Goal: Information Seeking & Learning: Learn about a topic

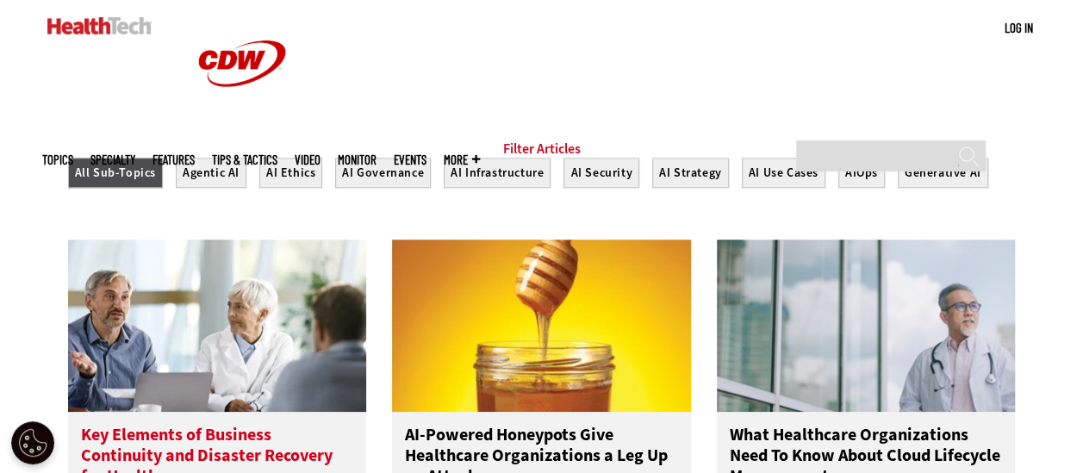
scroll to position [775, 0]
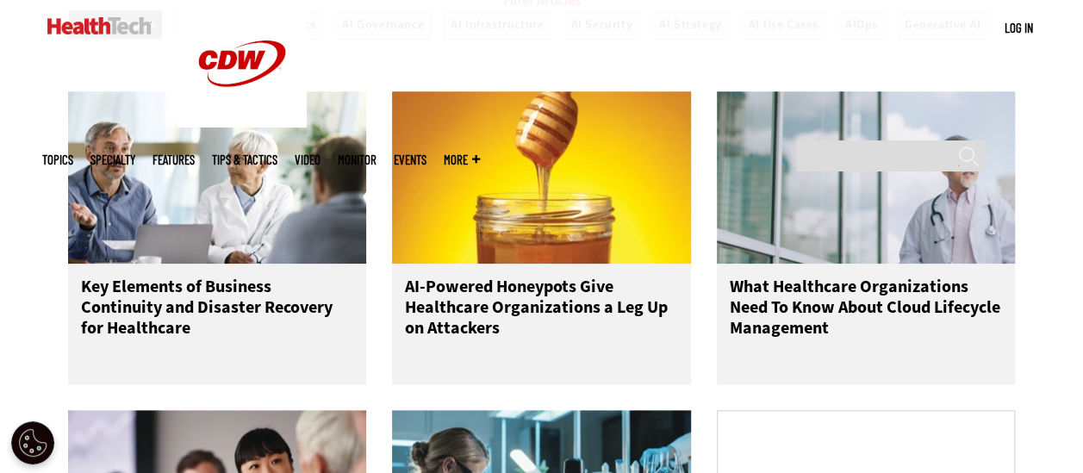
click at [99, 22] on img at bounding box center [99, 25] width 104 height 17
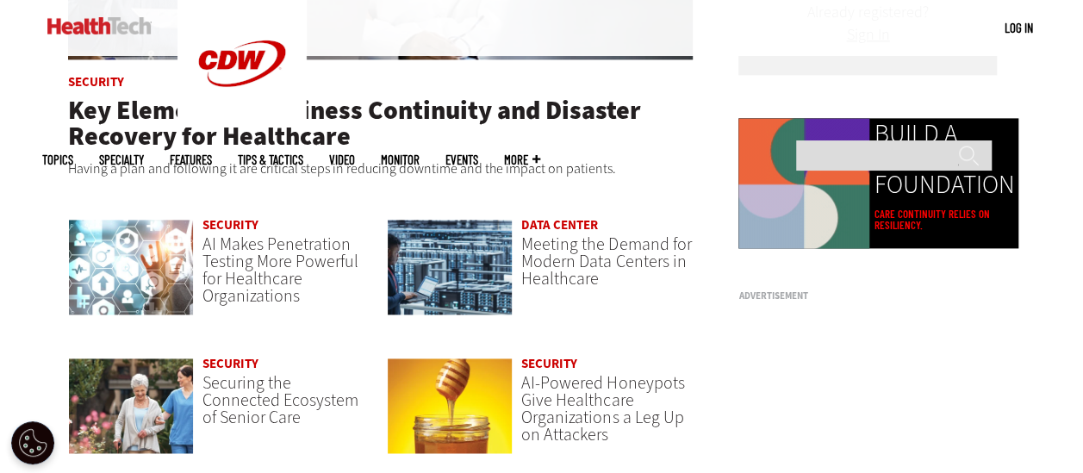
scroll to position [1120, 0]
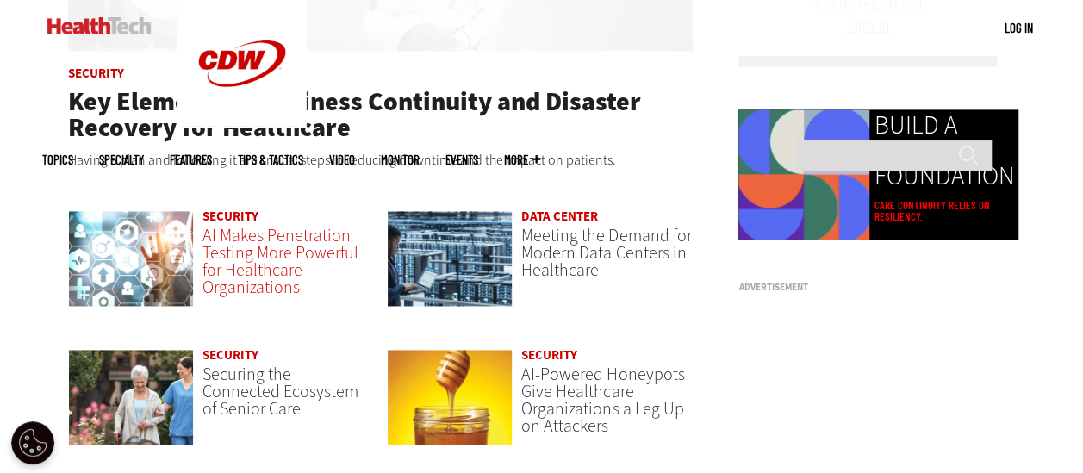
click at [277, 260] on span "AI Makes Penetration Testing More Powerful for Healthcare Organizations" at bounding box center [280, 261] width 156 height 75
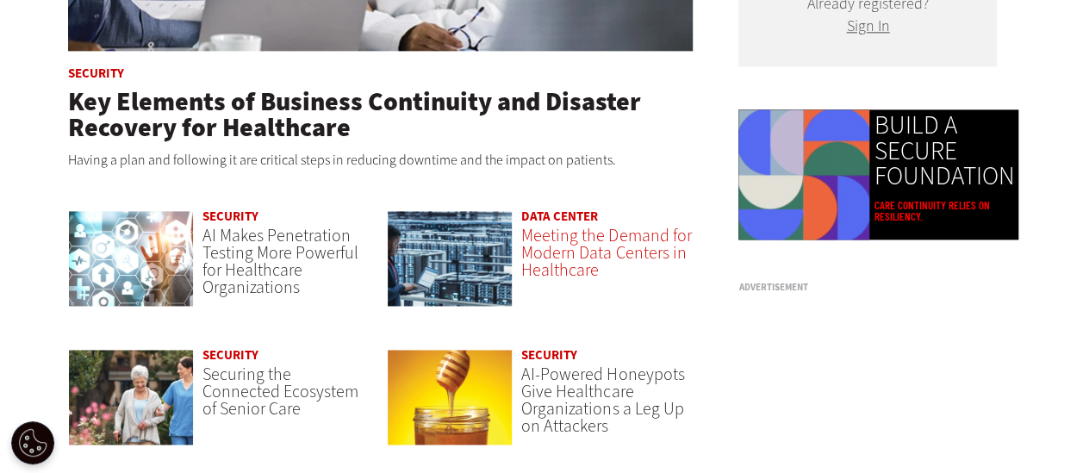
click at [570, 253] on span "Meeting the Demand for Modern Data Centers in Healthcare" at bounding box center [606, 253] width 170 height 58
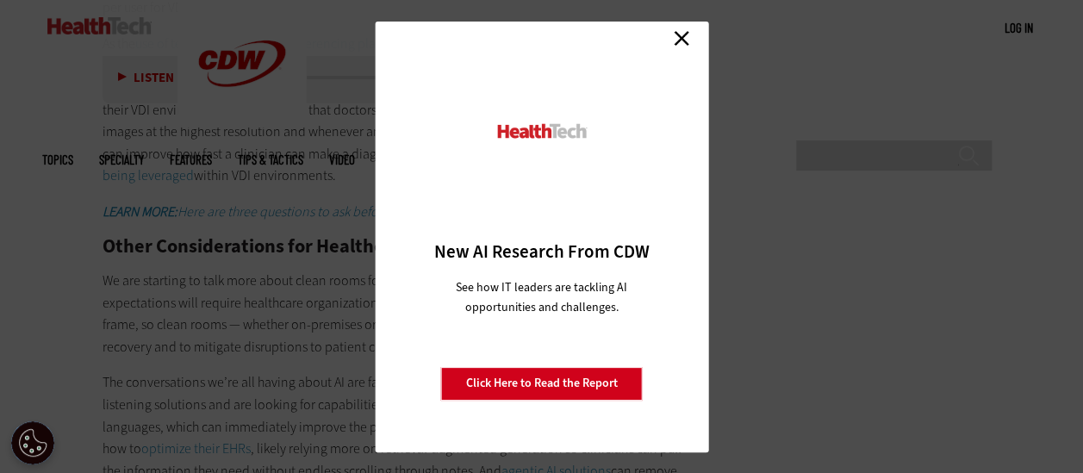
scroll to position [2843, 0]
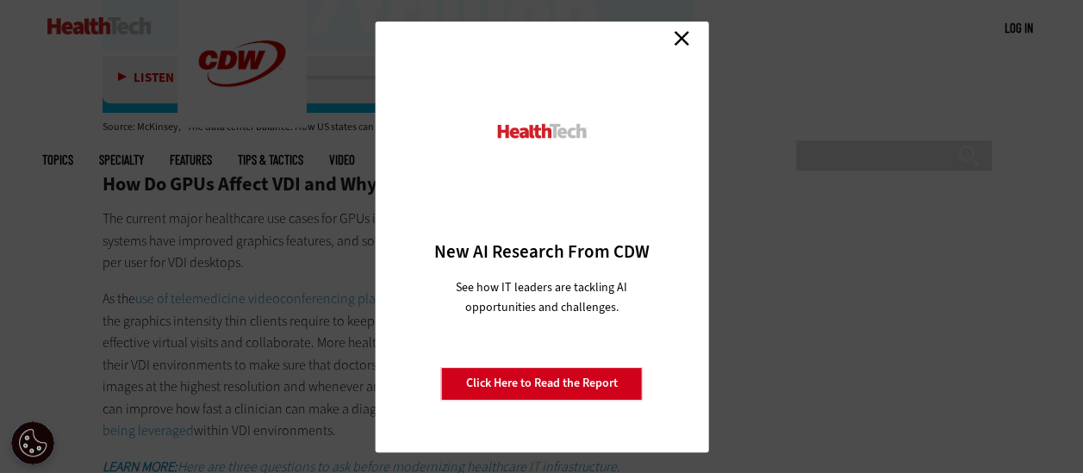
click at [681, 32] on link "Close" at bounding box center [682, 39] width 26 height 26
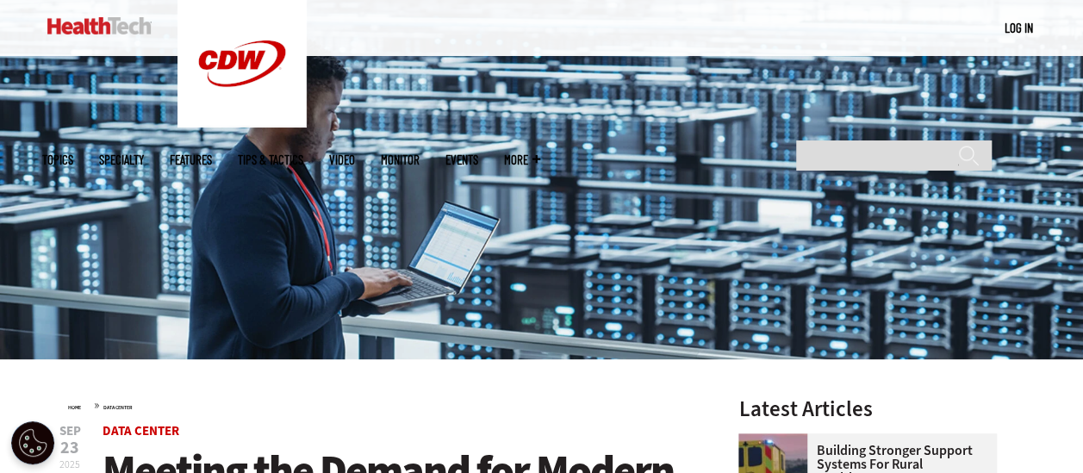
scroll to position [345, 0]
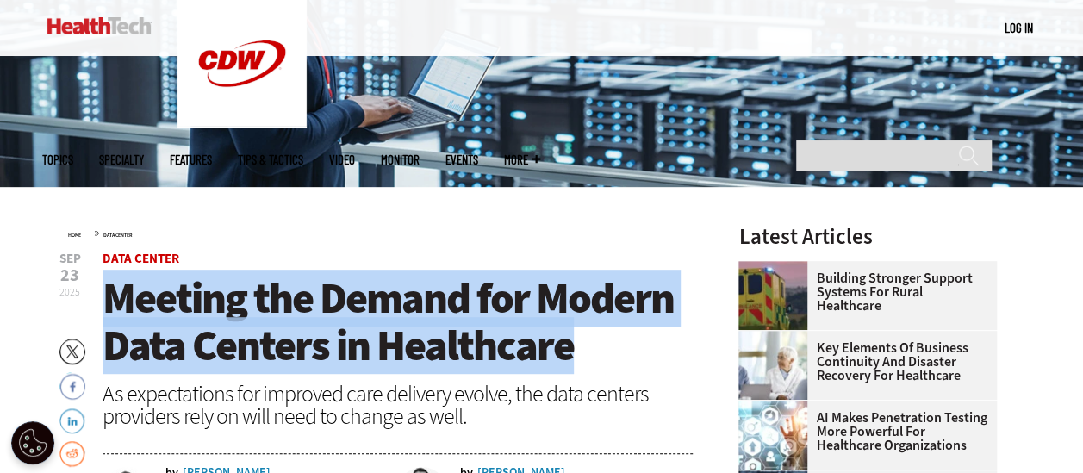
drag, startPoint x: 586, startPoint y: 343, endPoint x: 101, endPoint y: 295, distance: 487.3
drag, startPoint x: 101, startPoint y: 295, endPoint x: 163, endPoint y: 300, distance: 62.2
copy span "Meeting the Demand for Modern Data Centers in Healthcare"
